Goal: Find specific page/section: Find specific page/section

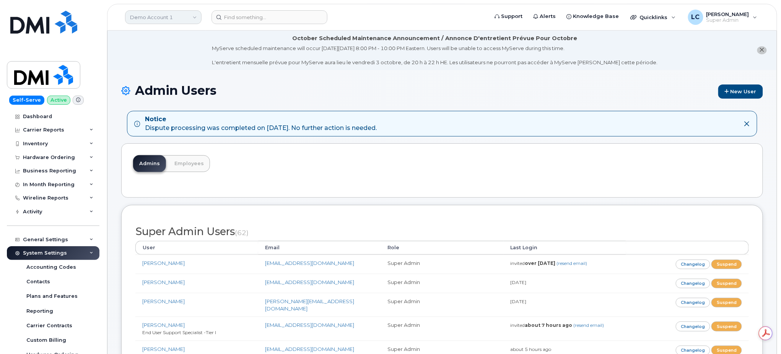
click at [188, 20] on link "Demo Account 1" at bounding box center [163, 17] width 77 height 14
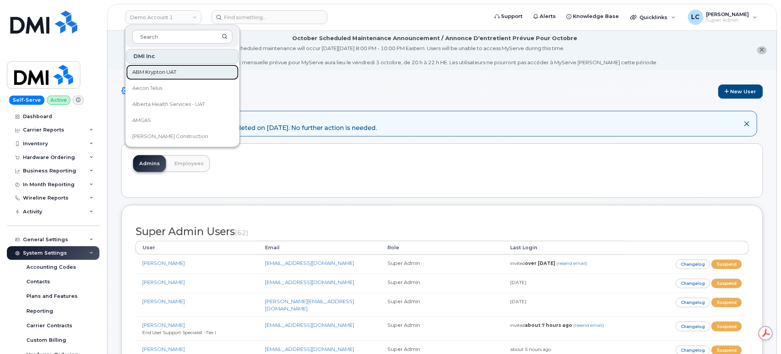
click at [175, 71] on span "ABM Krypton UAT" at bounding box center [154, 73] width 44 height 8
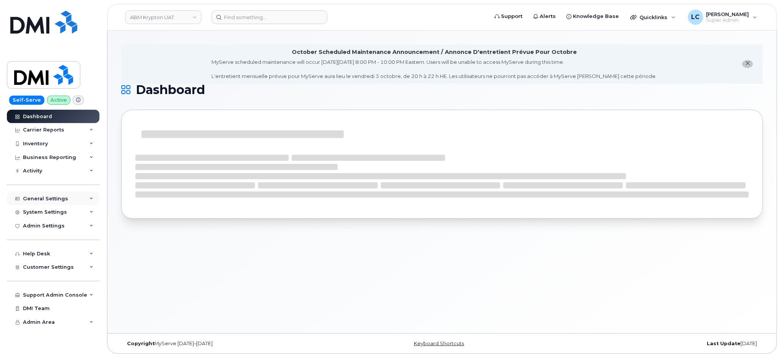
scroll to position [4, 0]
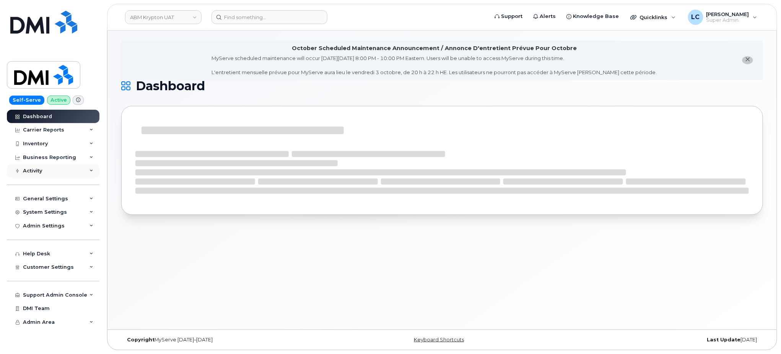
click at [80, 172] on div "Activity" at bounding box center [53, 171] width 93 height 14
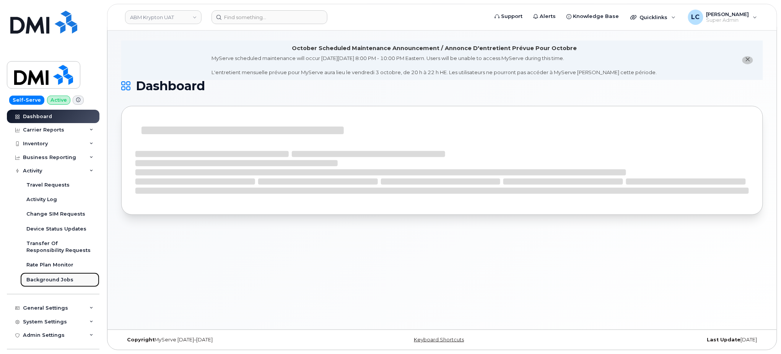
click at [65, 283] on div "Background Jobs" at bounding box center [49, 280] width 47 height 7
